Goal: Information Seeking & Learning: Learn about a topic

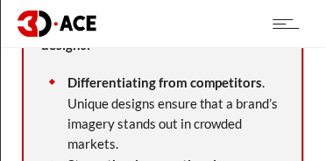
drag, startPoint x: 185, startPoint y: 116, endPoint x: 127, endPoint y: 98, distance: 60.5
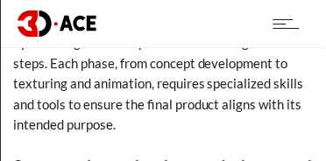
scroll to position [8030, 0]
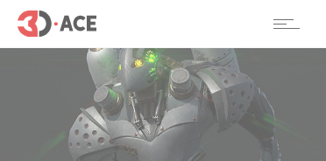
scroll to position [8027, 0]
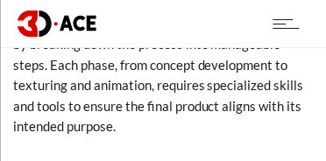
click at [279, 18] on div at bounding box center [287, 23] width 26 height 47
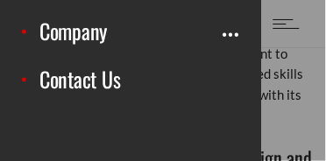
scroll to position [8045, 0]
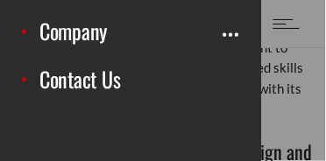
click at [302, 88] on div at bounding box center [163, 80] width 326 height 161
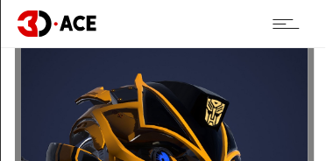
scroll to position [1908, 0]
